Goal: Information Seeking & Learning: Learn about a topic

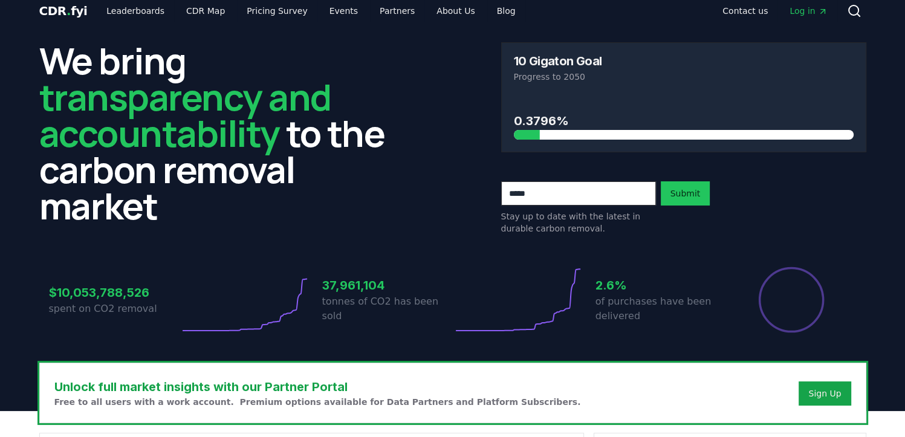
scroll to position [11, 0]
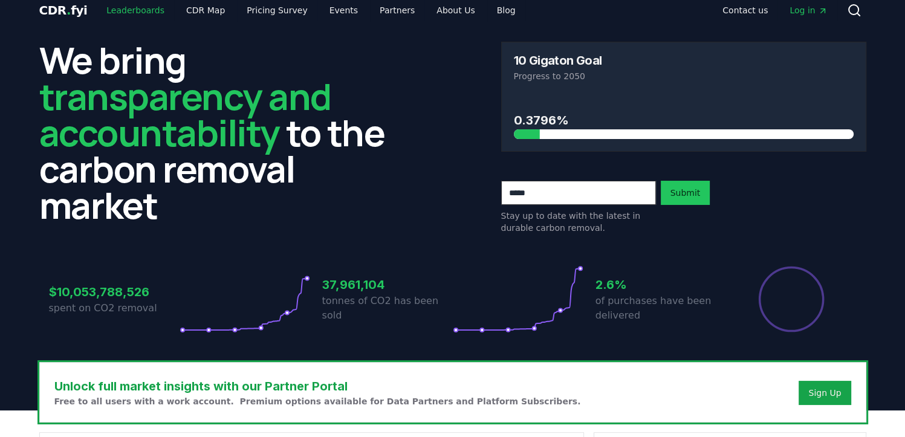
click at [152, 15] on link "Leaderboards" at bounding box center [135, 10] width 77 height 22
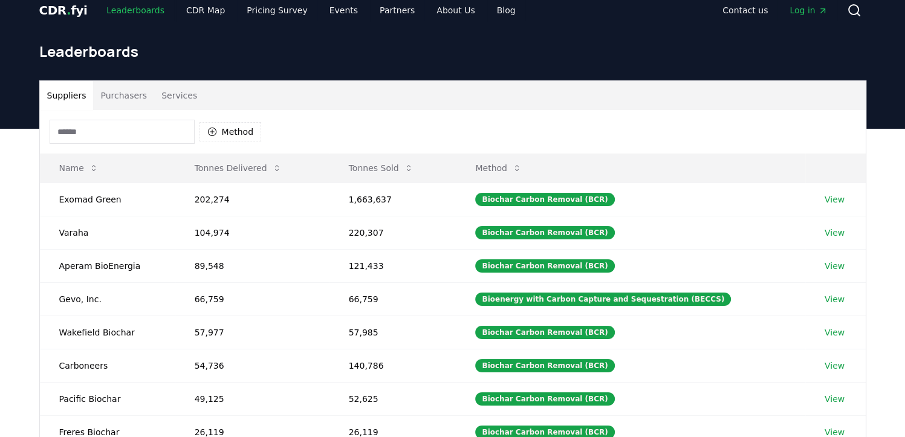
scroll to position [17, 0]
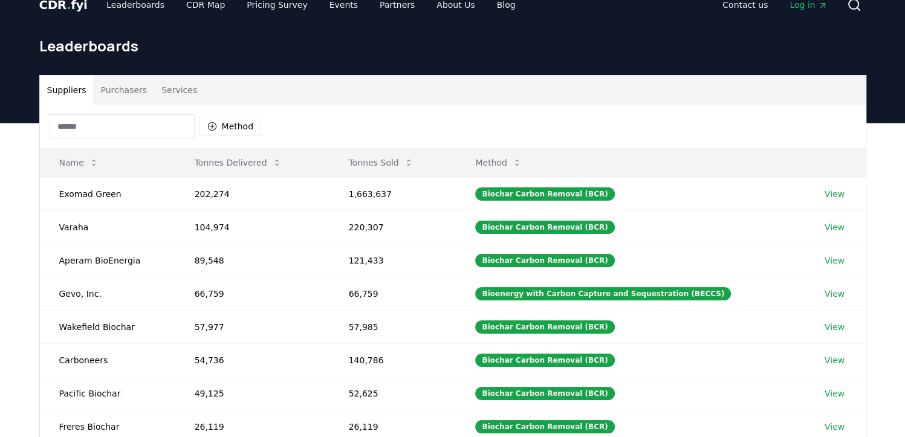
click at [152, 126] on input at bounding box center [122, 126] width 145 height 24
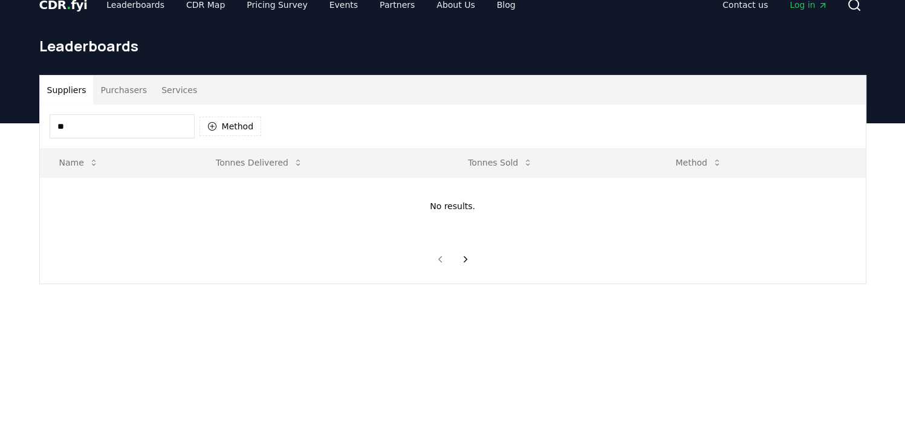
type input "*"
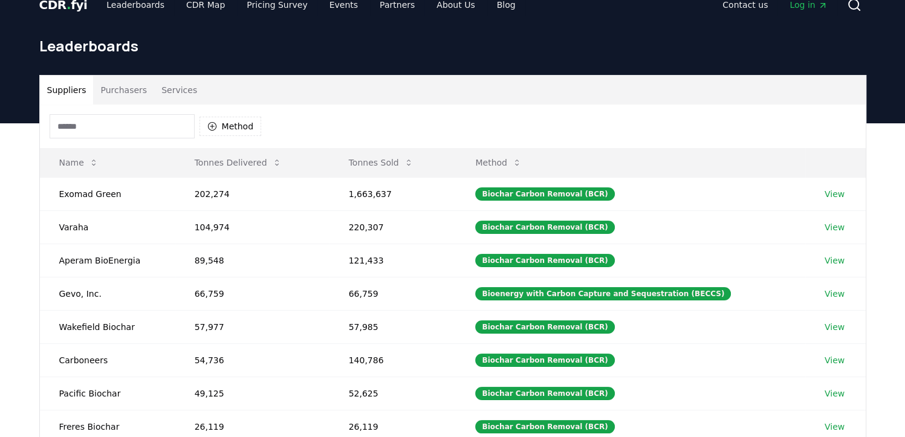
click at [131, 92] on button "Purchasers" at bounding box center [123, 90] width 61 height 29
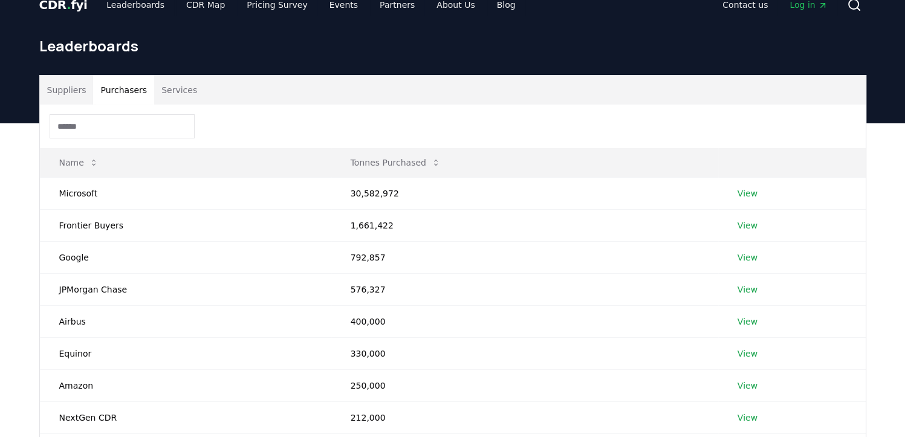
click at [141, 119] on input at bounding box center [122, 126] width 145 height 24
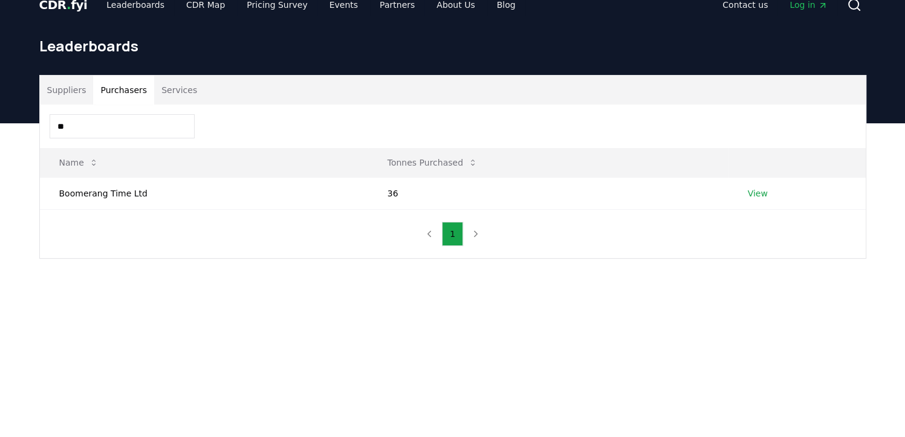
type input "*"
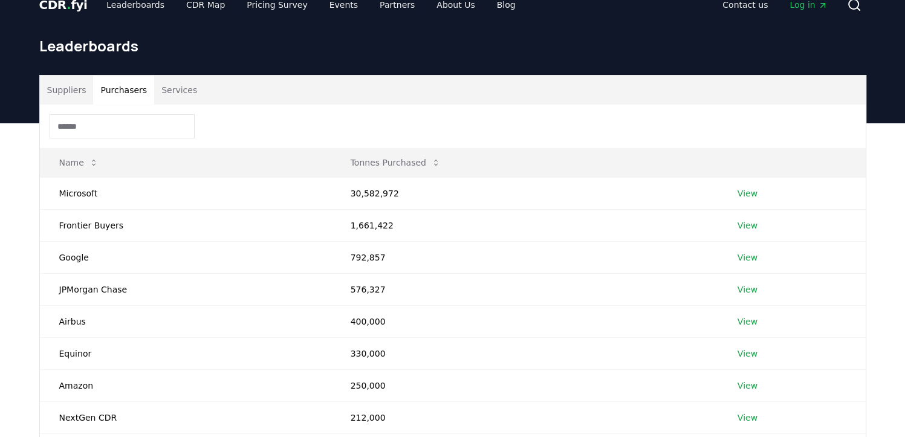
click at [179, 94] on button "Services" at bounding box center [179, 90] width 50 height 29
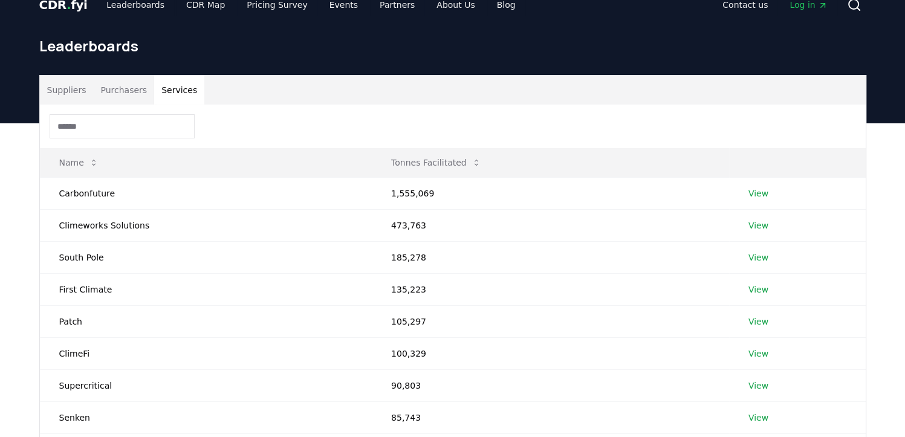
click at [130, 114] on input at bounding box center [122, 126] width 145 height 24
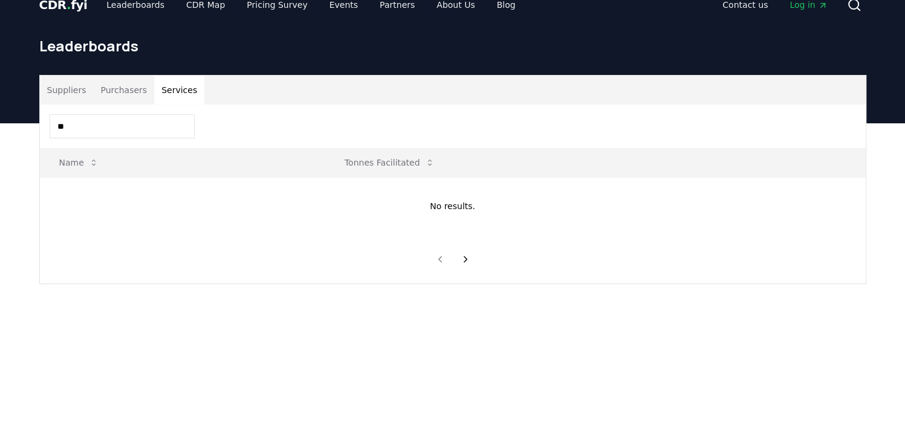
type input "*"
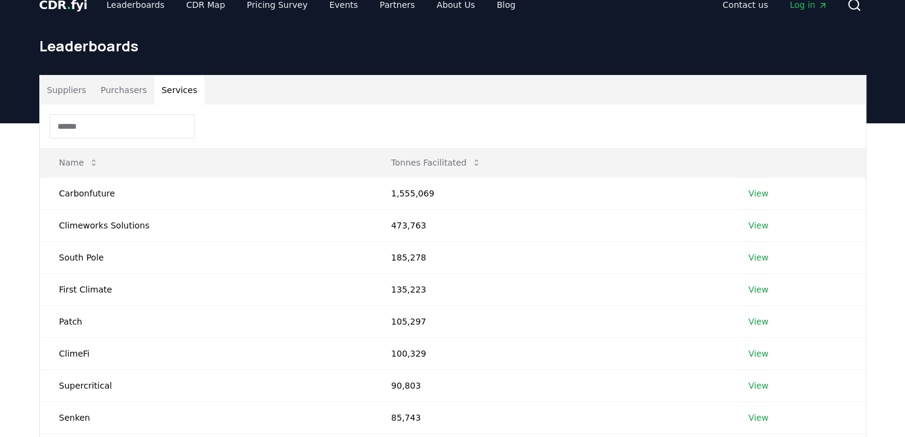
click at [62, 90] on button "Suppliers" at bounding box center [67, 90] width 54 height 29
